Goal: Task Accomplishment & Management: Use online tool/utility

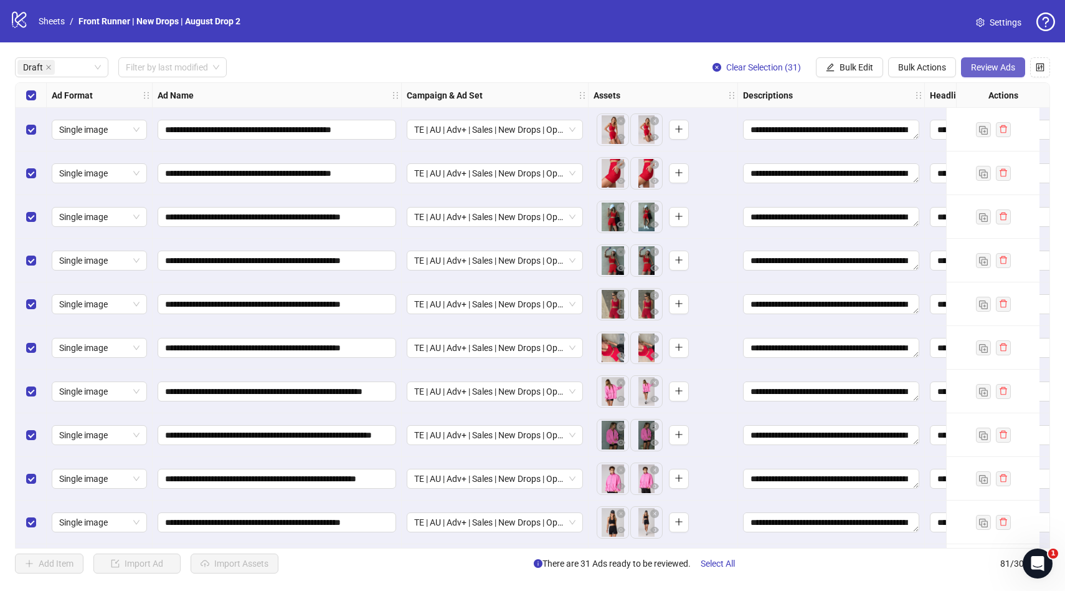
click at [986, 65] on span "Review Ads" at bounding box center [993, 67] width 44 height 10
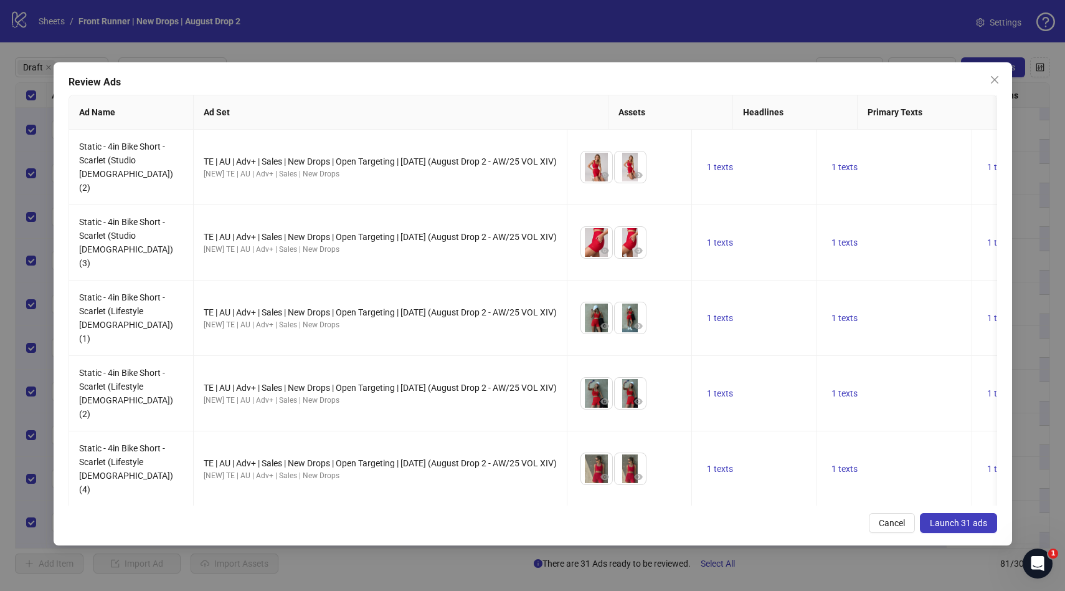
click at [968, 528] on button "Launch 31 ads" at bounding box center [958, 523] width 77 height 20
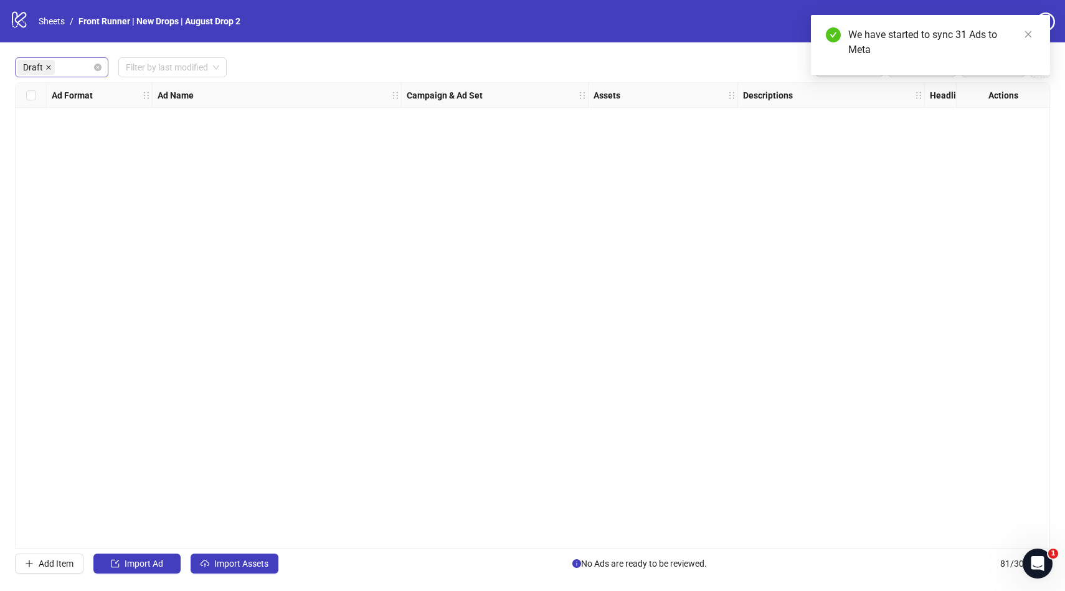
click at [45, 65] on icon "close" at bounding box center [48, 67] width 6 height 6
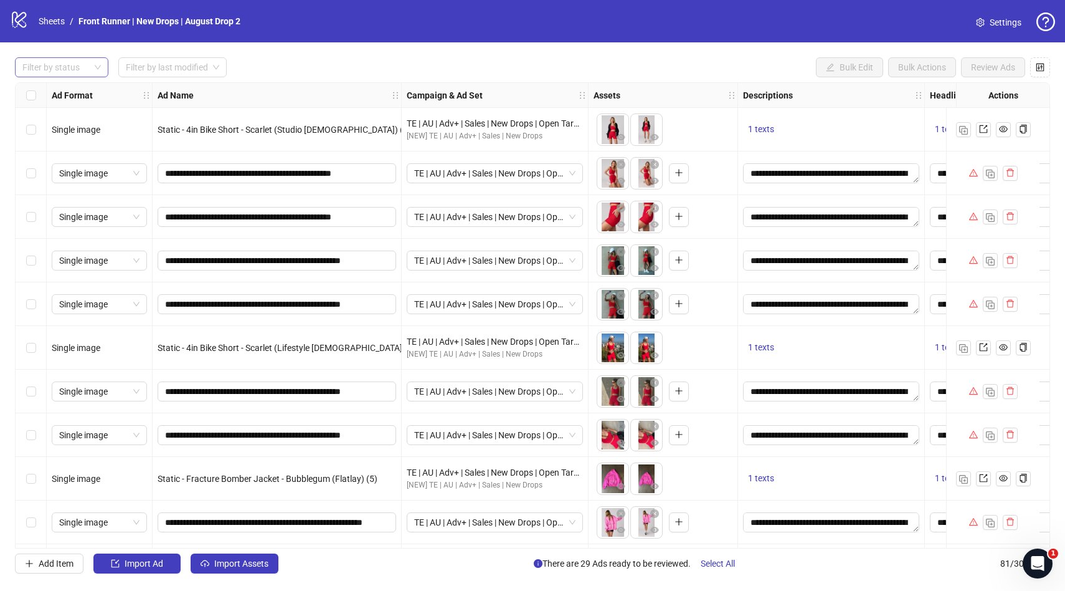
click at [653, 34] on div "logo/logo-mobile Sheets / Front Runner | New Drops | August Drop 2 Settings" at bounding box center [532, 21] width 1065 height 42
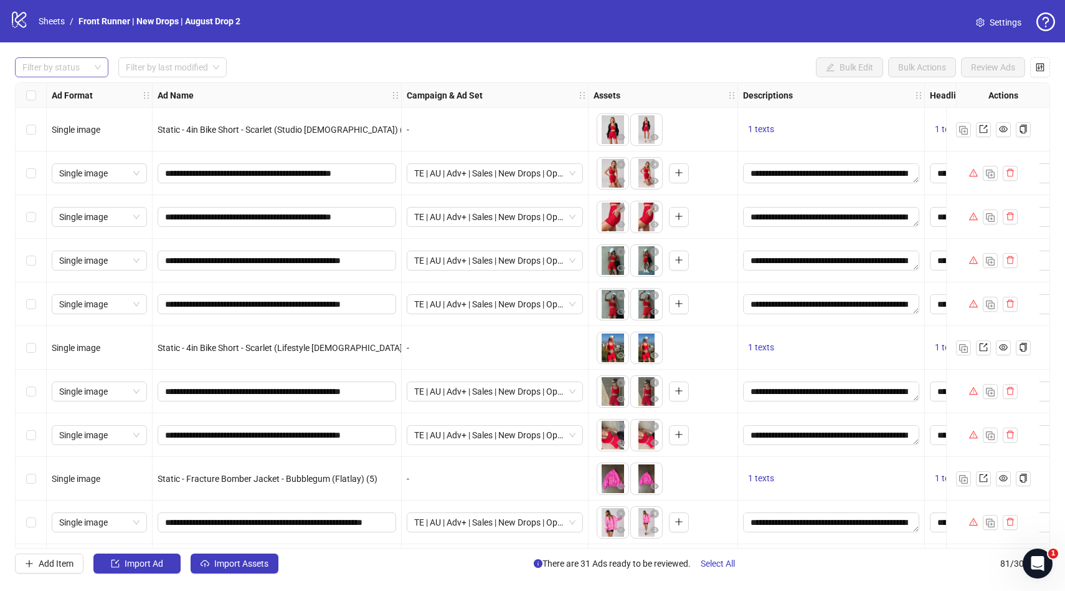
click at [68, 67] on div at bounding box center [54, 67] width 75 height 17
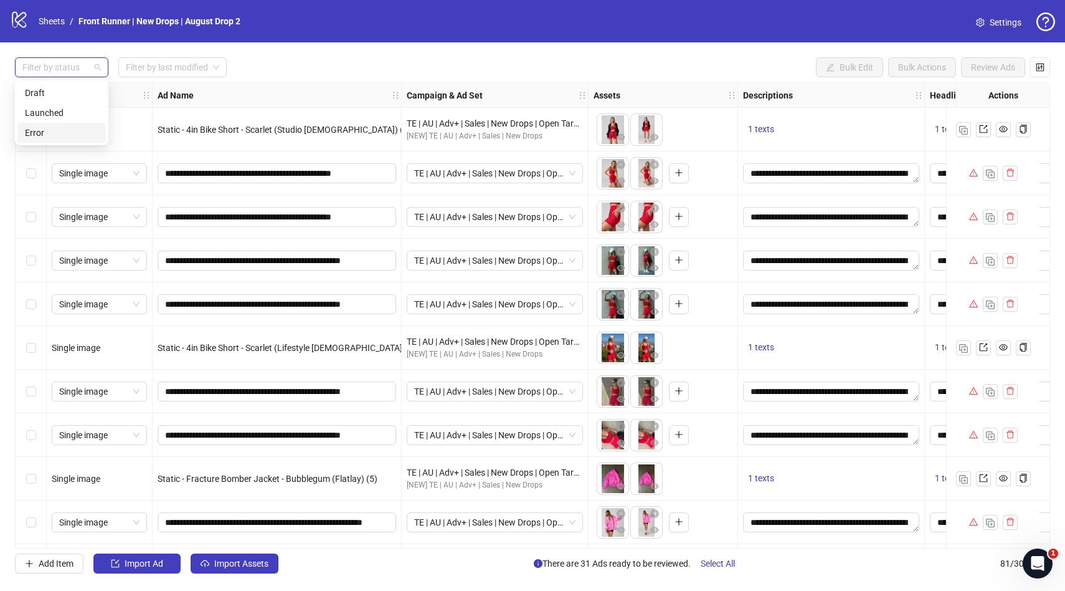
click at [50, 126] on div "Error" at bounding box center [62, 133] width 74 height 14
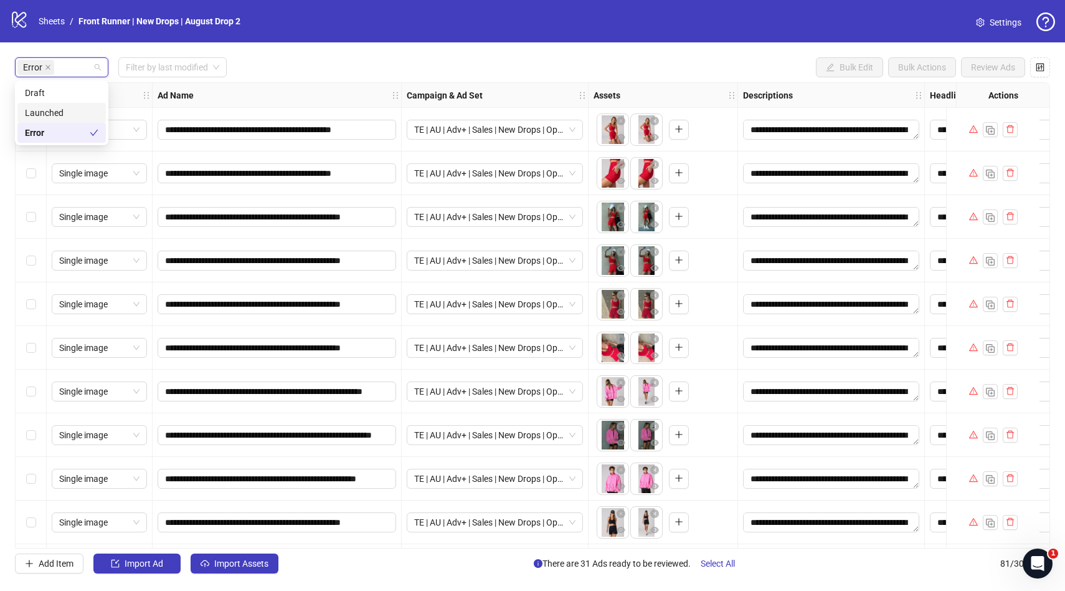
click at [330, 57] on div "**********" at bounding box center [532, 315] width 1065 height 546
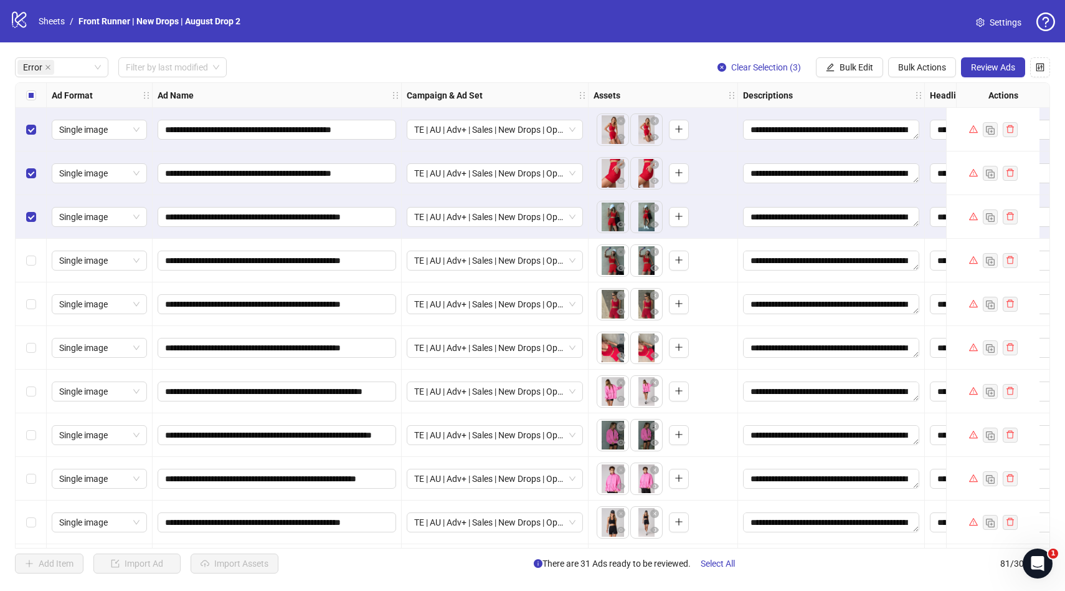
click at [40, 264] on div "Select row 4" at bounding box center [31, 261] width 31 height 44
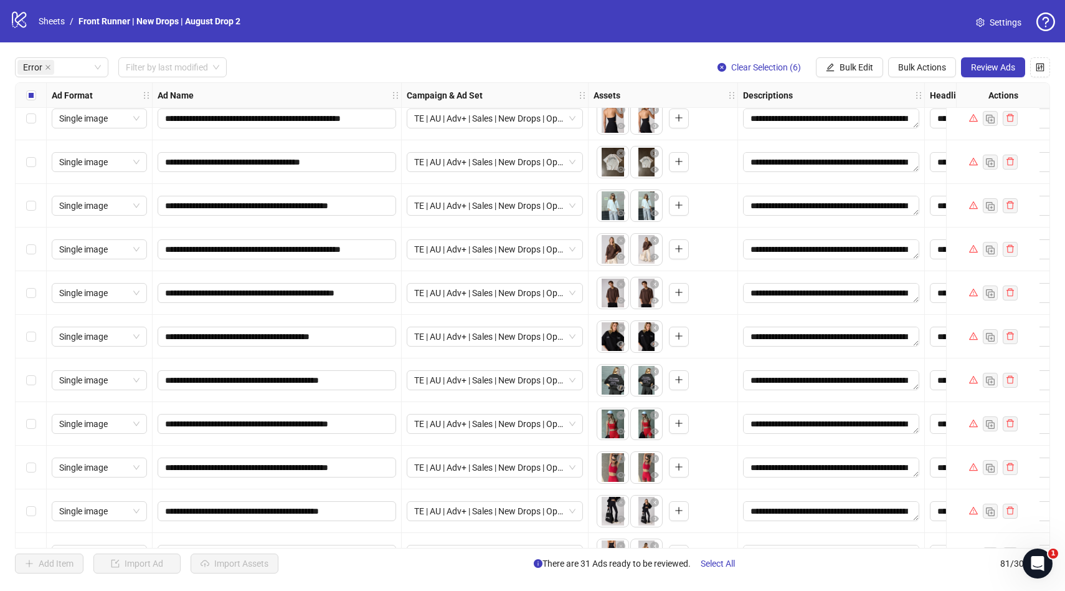
scroll to position [514, 0]
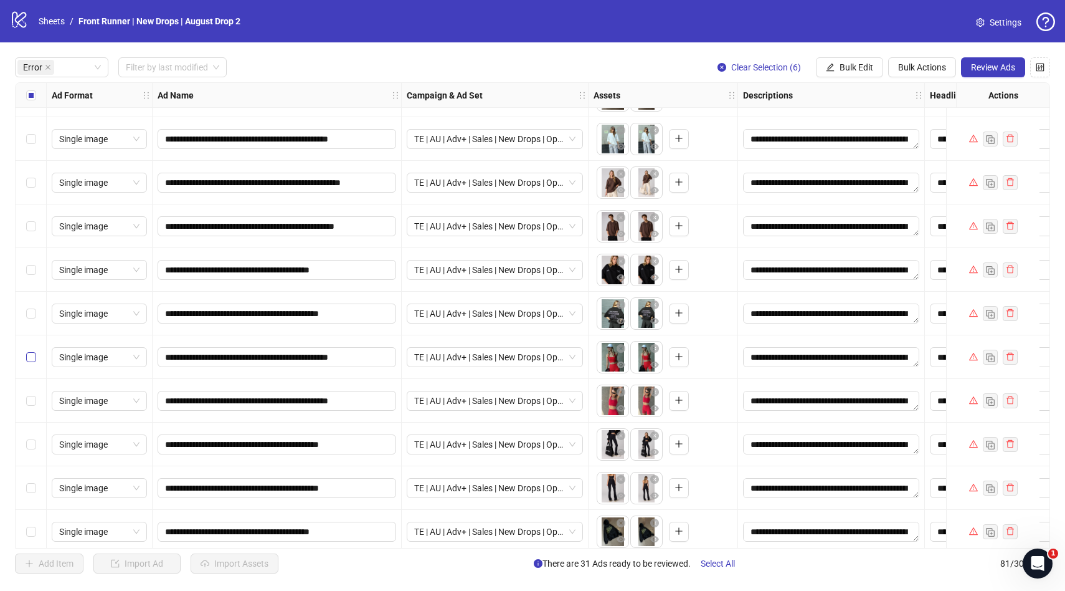
click at [34, 362] on label "Select row 18" at bounding box center [31, 357] width 10 height 14
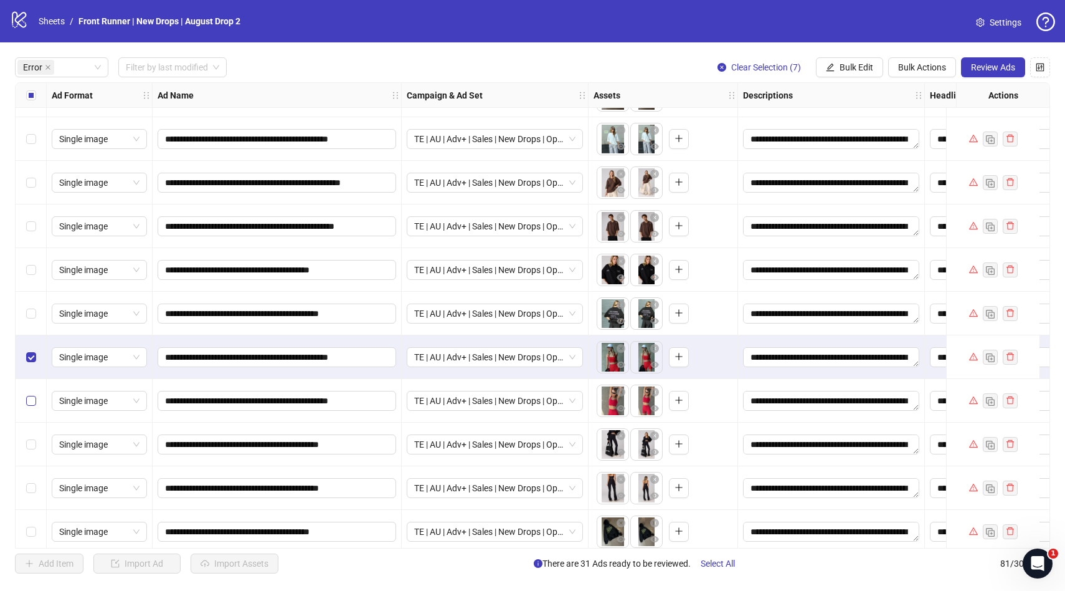
click at [31, 394] on label "Select row 19" at bounding box center [31, 401] width 10 height 14
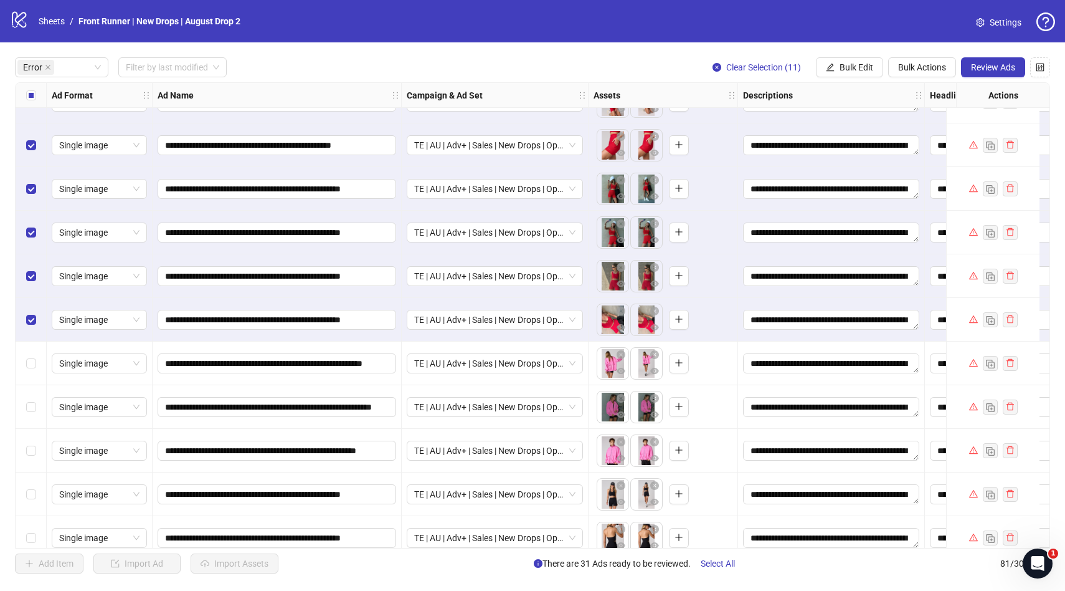
scroll to position [0, 0]
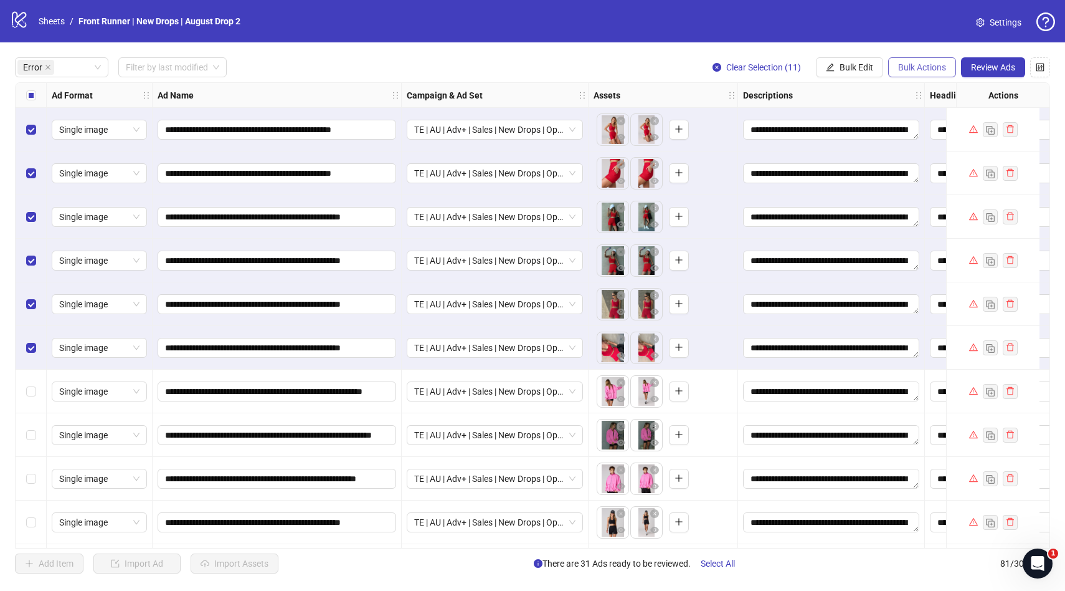
click at [907, 63] on span "Bulk Actions" at bounding box center [922, 67] width 48 height 10
click at [867, 76] on button "Bulk Edit" at bounding box center [849, 67] width 67 height 20
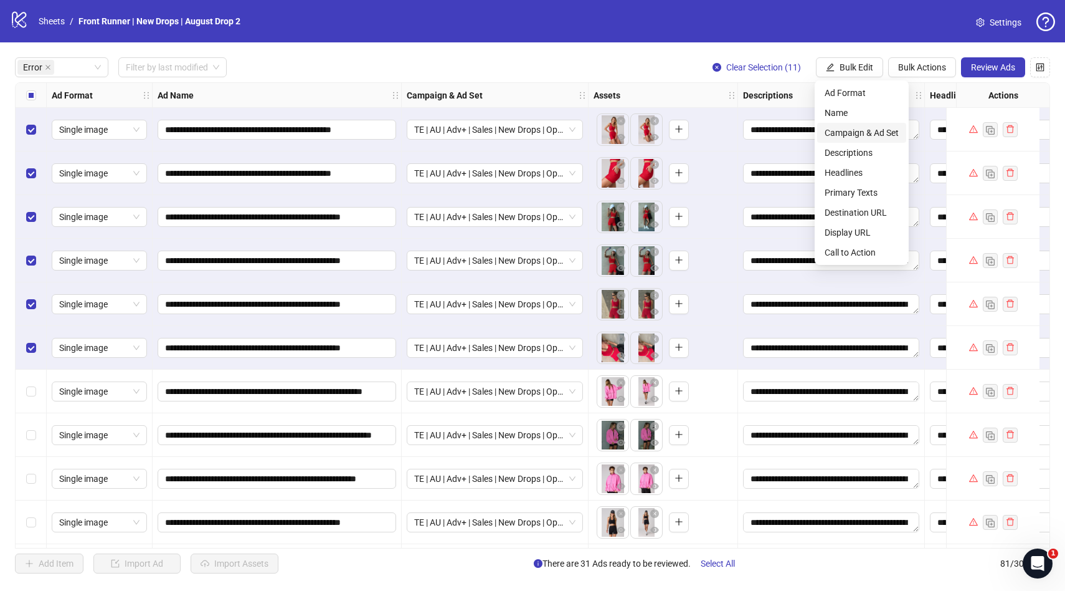
click at [852, 135] on span "Campaign & Ad Set" at bounding box center [862, 133] width 74 height 14
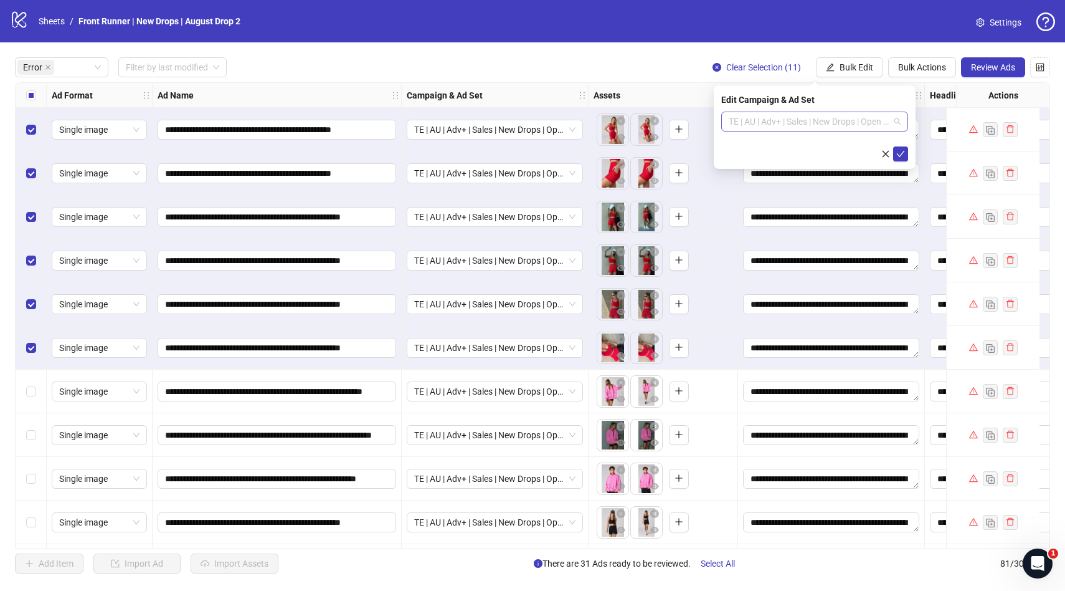
click at [786, 126] on span "TE | AU | Adv+ | Sales | New Drops | Open Targeting | [DATE] (August Drop 2 - A…" at bounding box center [815, 121] width 172 height 19
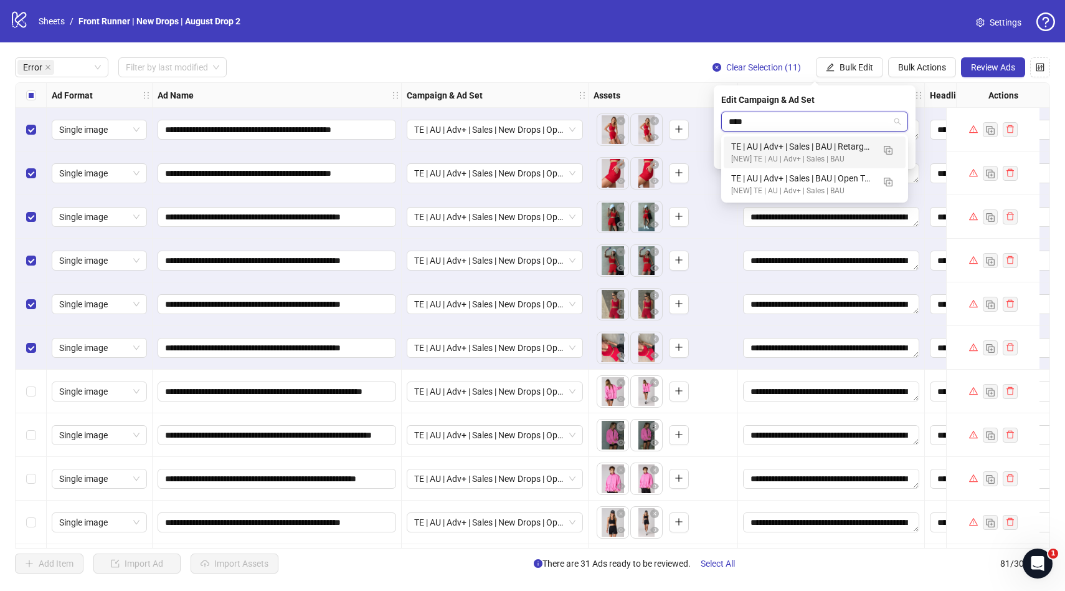
type input "*****"
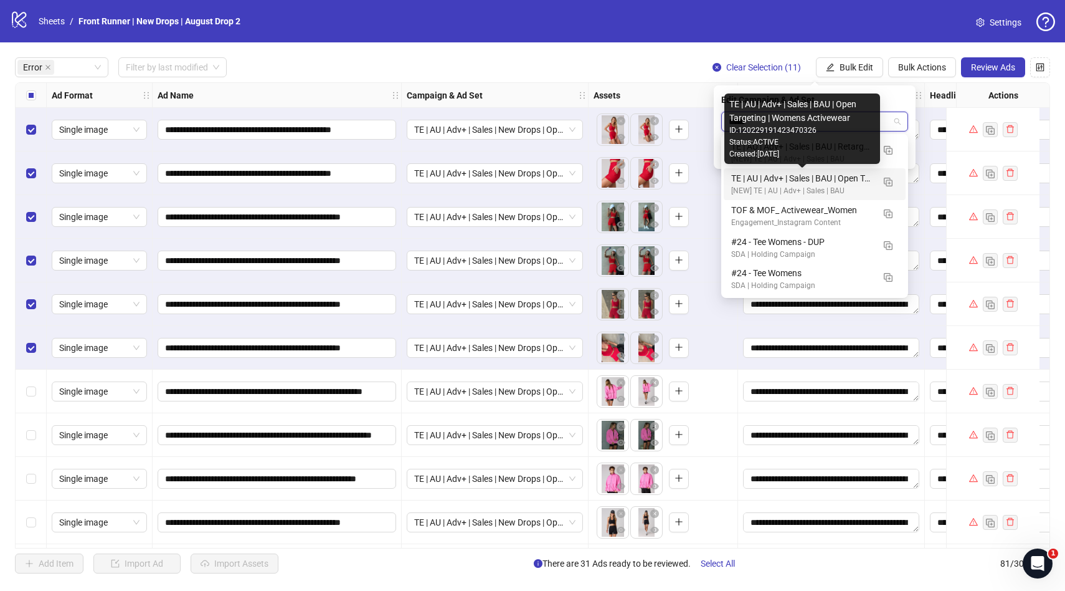
click at [832, 174] on div "TE | AU | Adv+ | Sales | BAU | Open Targeting | Womens Activewear" at bounding box center [803, 178] width 142 height 14
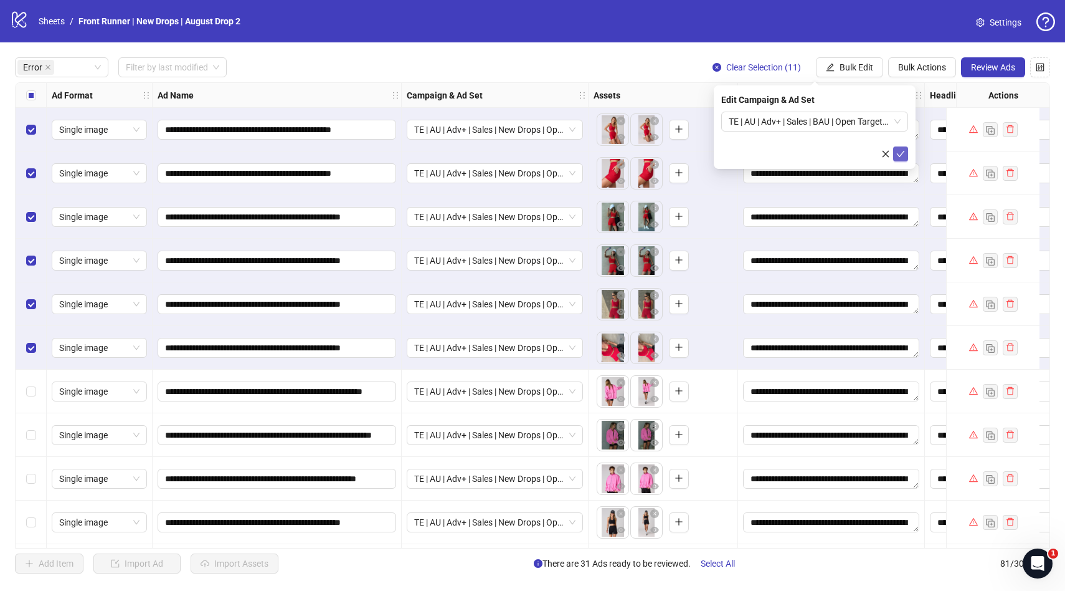
click at [905, 155] on button "submit" at bounding box center [901, 153] width 15 height 15
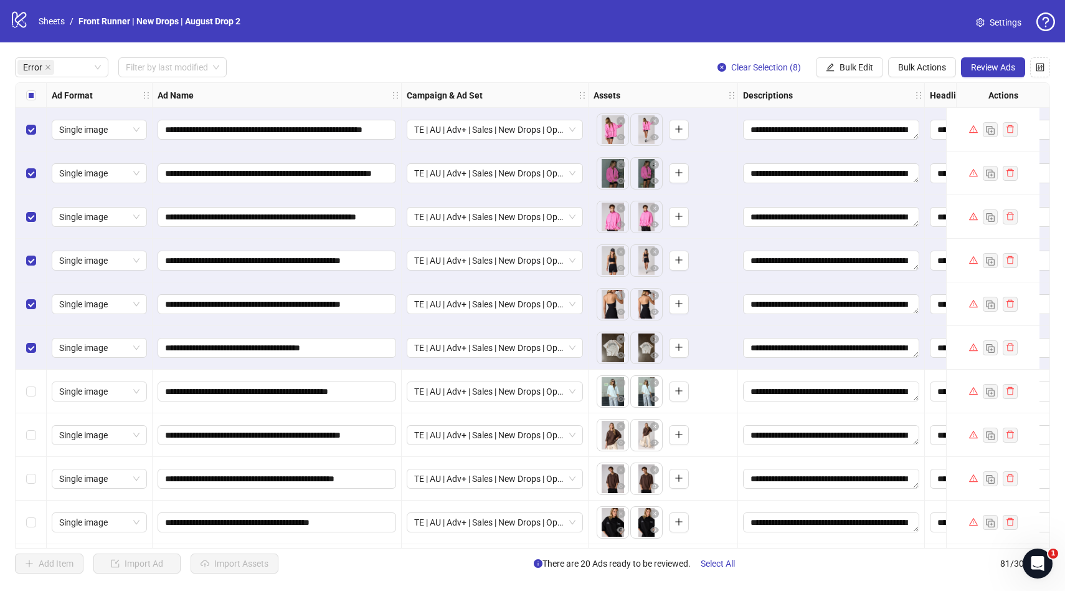
click at [25, 92] on div "Select all rows" at bounding box center [31, 95] width 31 height 25
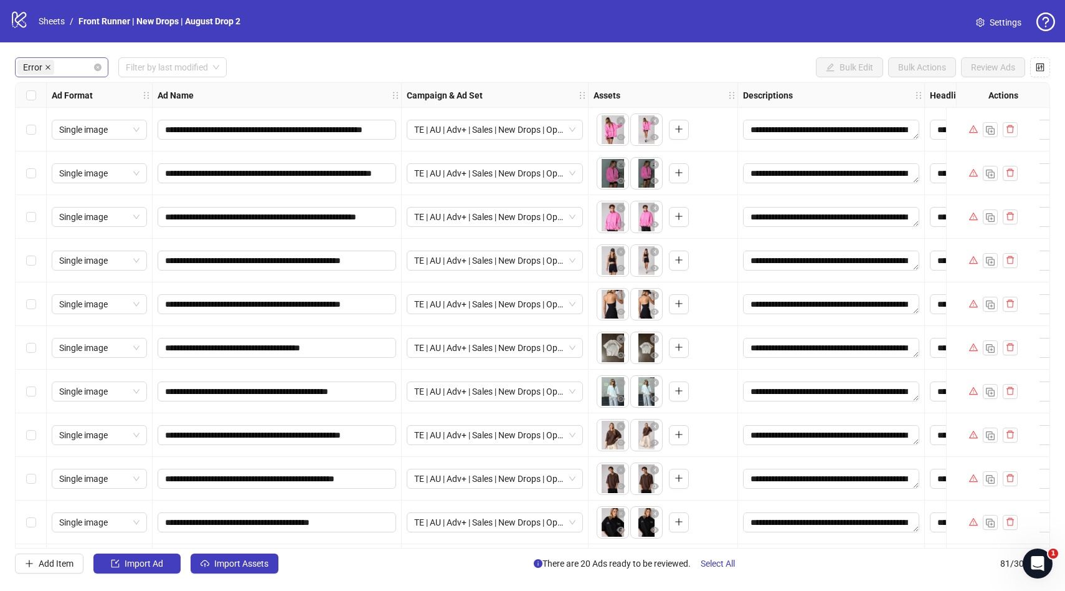
click at [48, 67] on icon "close" at bounding box center [47, 67] width 5 height 5
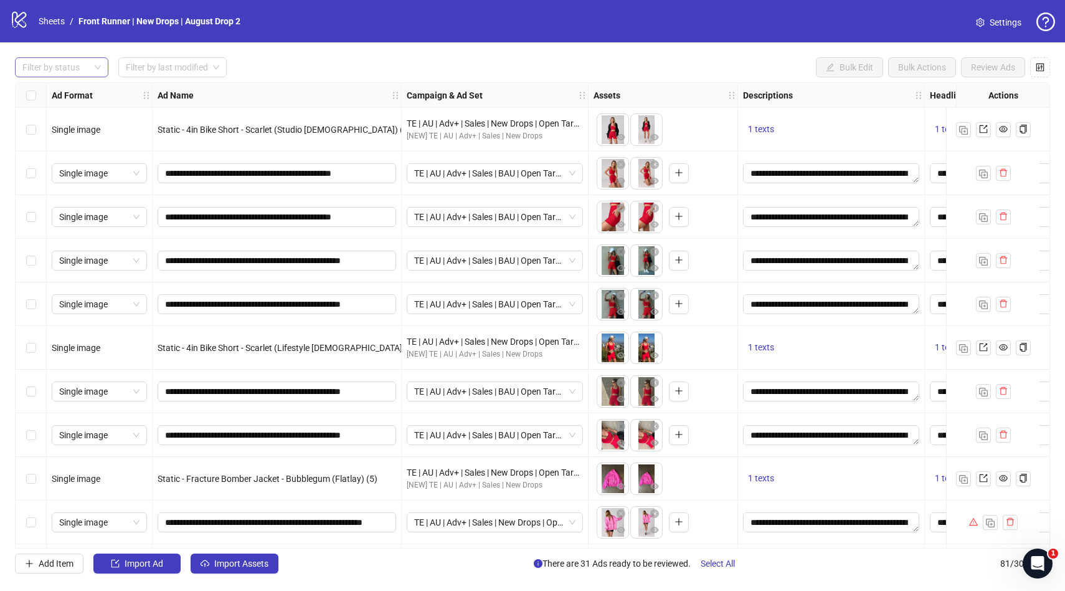
click at [62, 67] on div at bounding box center [54, 67] width 75 height 17
click at [41, 91] on div "Draft" at bounding box center [62, 93] width 74 height 14
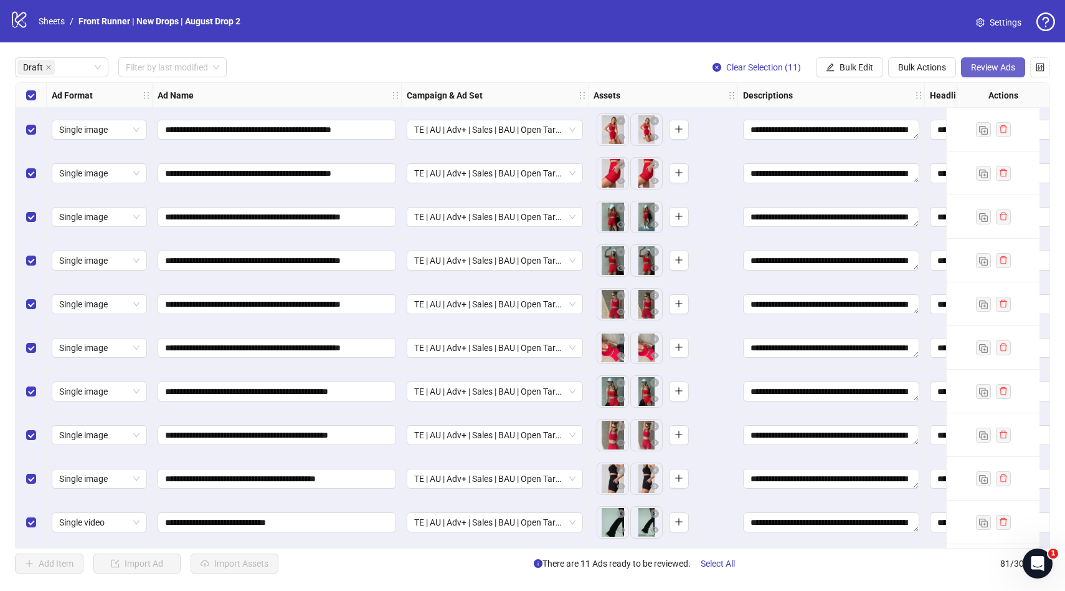
click at [1000, 70] on span "Review Ads" at bounding box center [993, 67] width 44 height 10
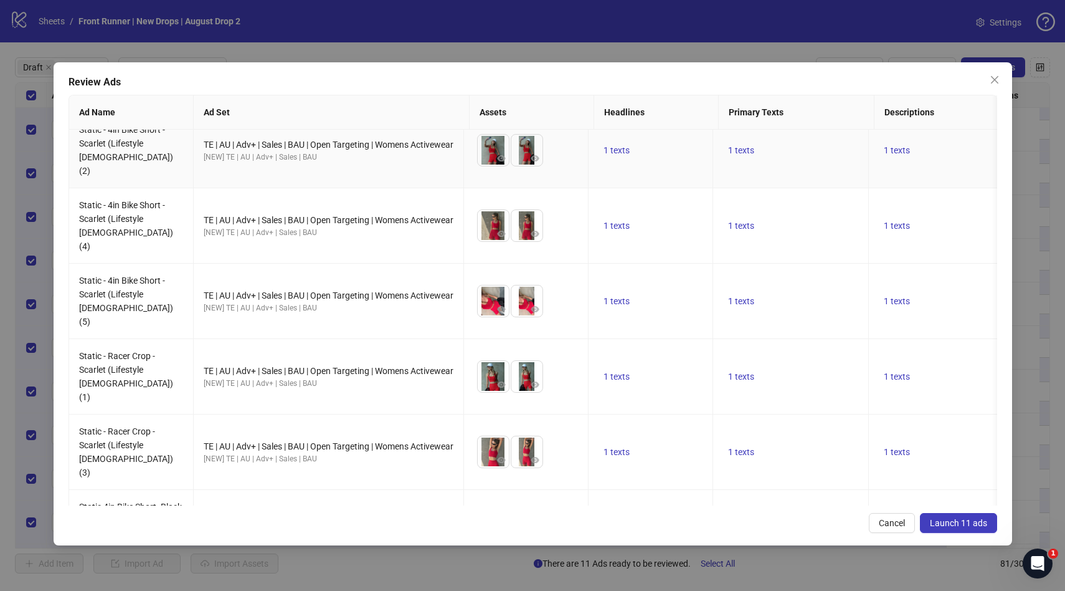
scroll to position [303, 0]
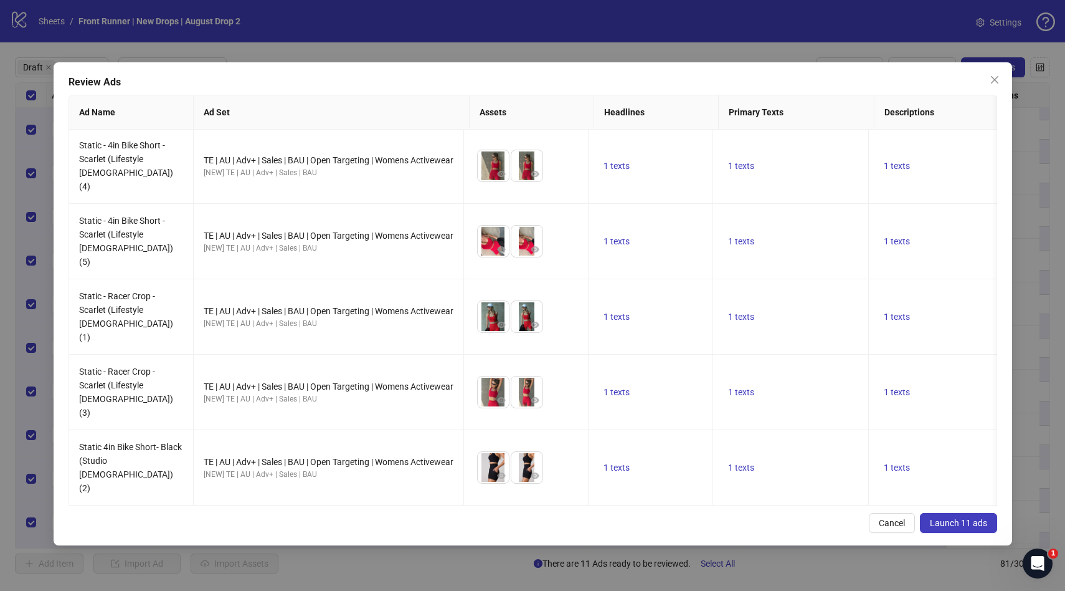
click at [953, 525] on span "Launch 11 ads" at bounding box center [958, 523] width 57 height 10
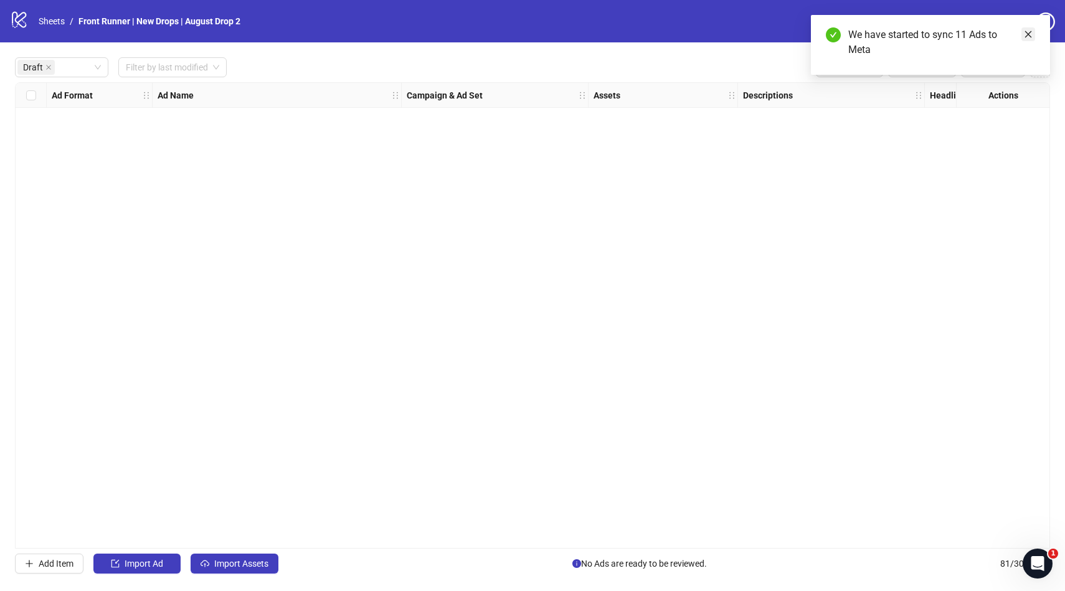
click at [1026, 35] on icon "close" at bounding box center [1028, 34] width 9 height 9
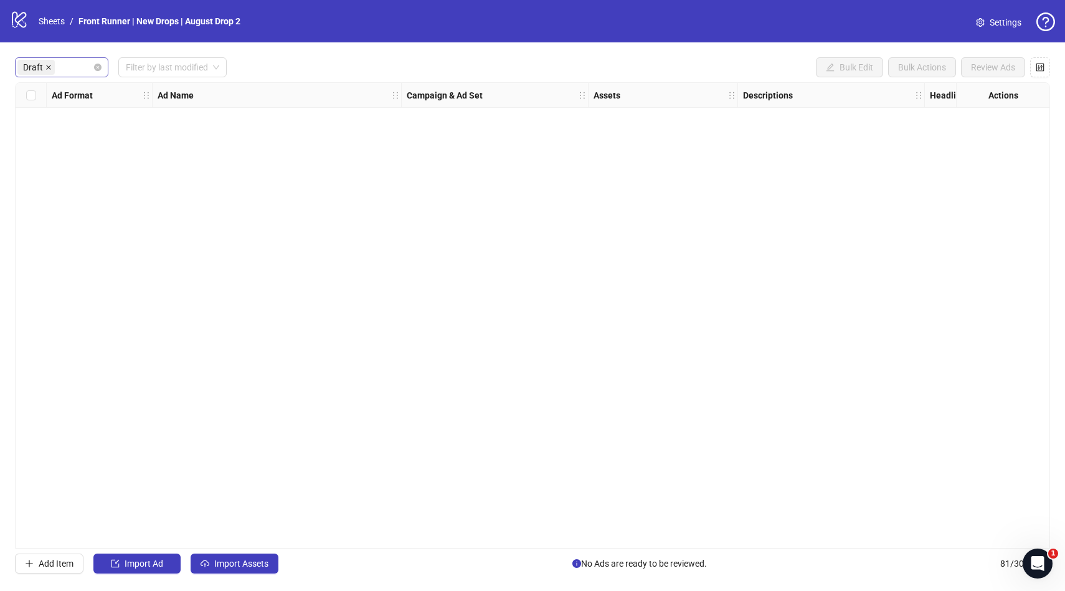
click at [45, 67] on icon "close" at bounding box center [48, 67] width 6 height 6
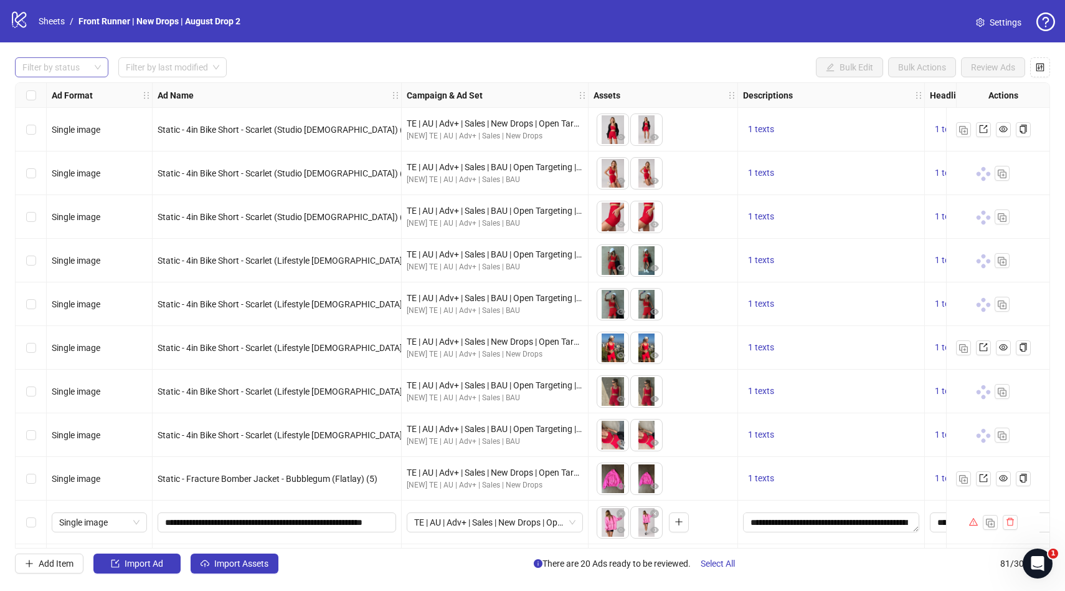
click at [60, 66] on div at bounding box center [54, 67] width 75 height 17
click at [39, 132] on div "Error" at bounding box center [62, 133] width 74 height 14
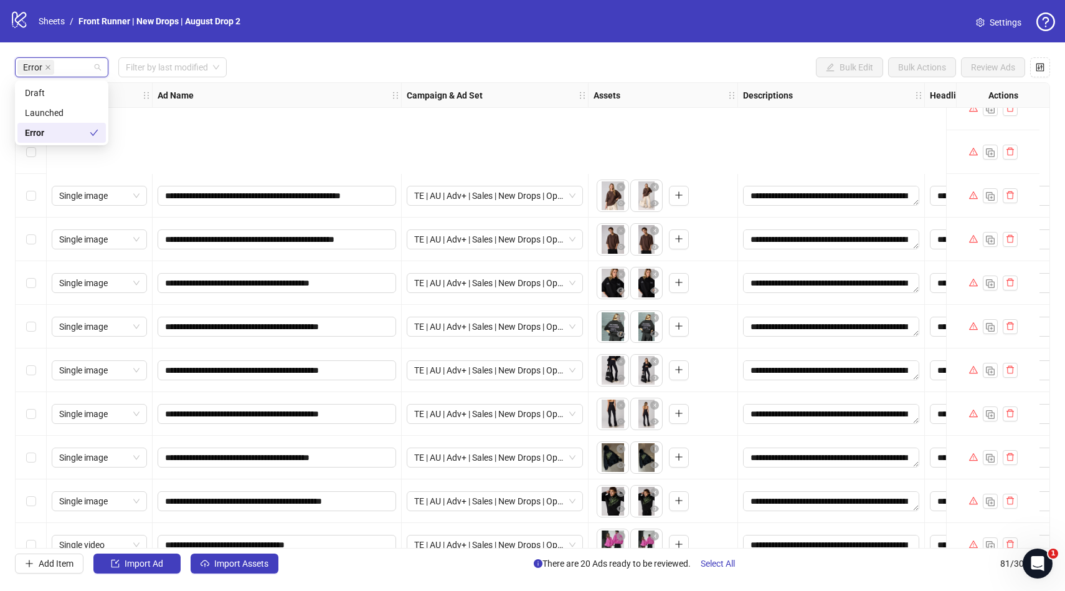
scroll to position [437, 0]
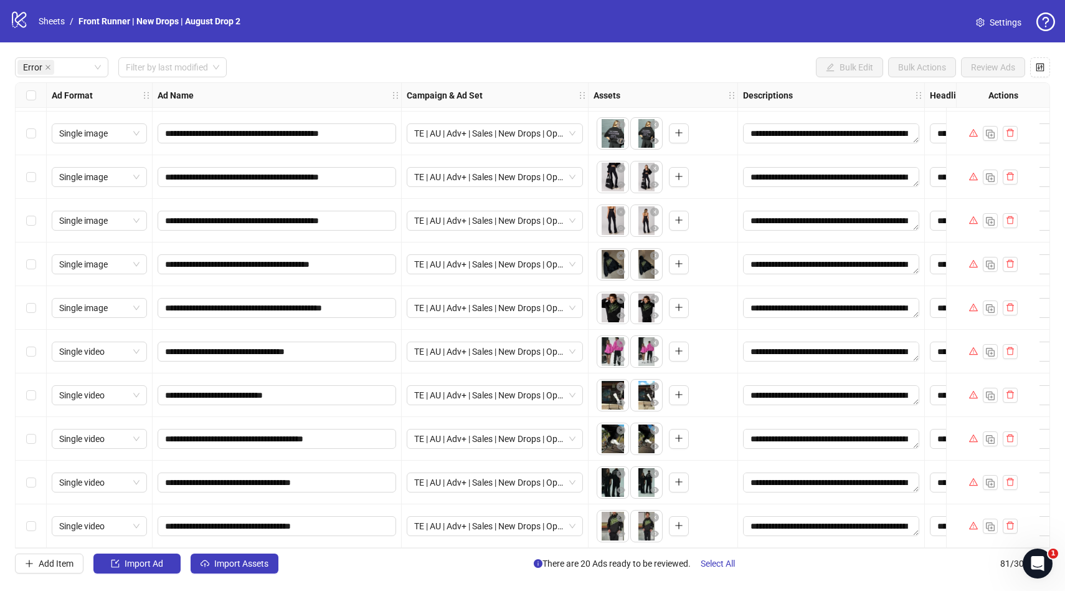
click at [564, 46] on div "**********" at bounding box center [532, 315] width 1065 height 546
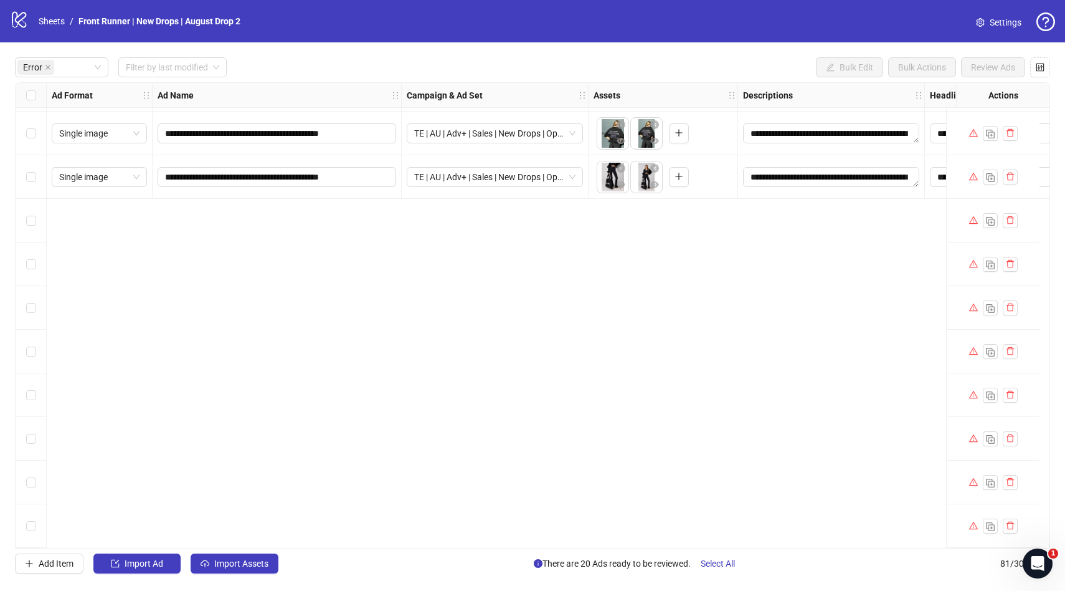
scroll to position [0, 0]
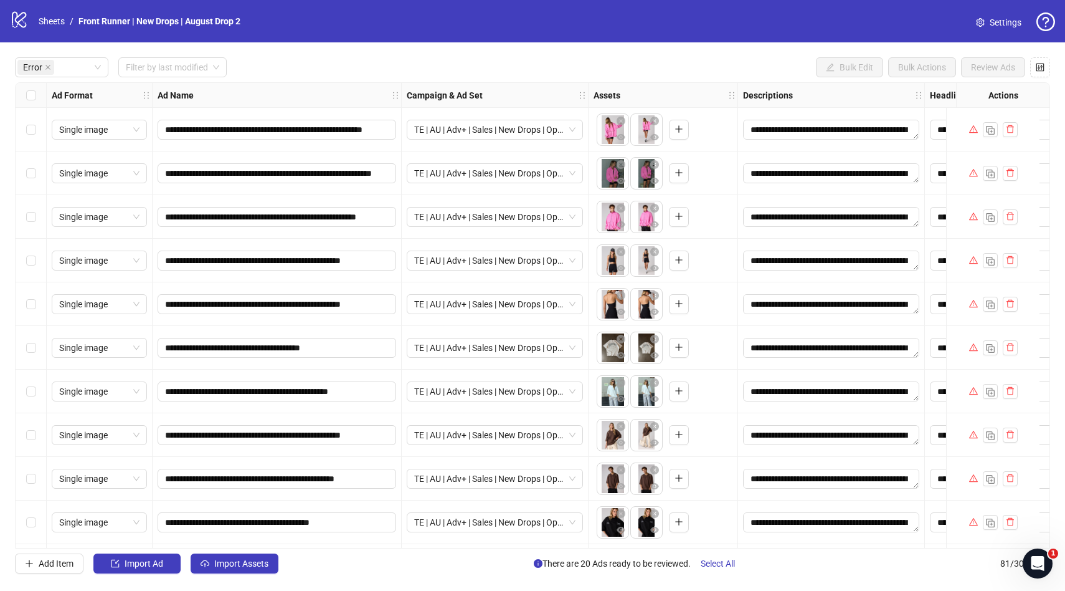
click at [563, 55] on div "**********" at bounding box center [532, 315] width 1065 height 546
